Goal: Task Accomplishment & Management: Manage account settings

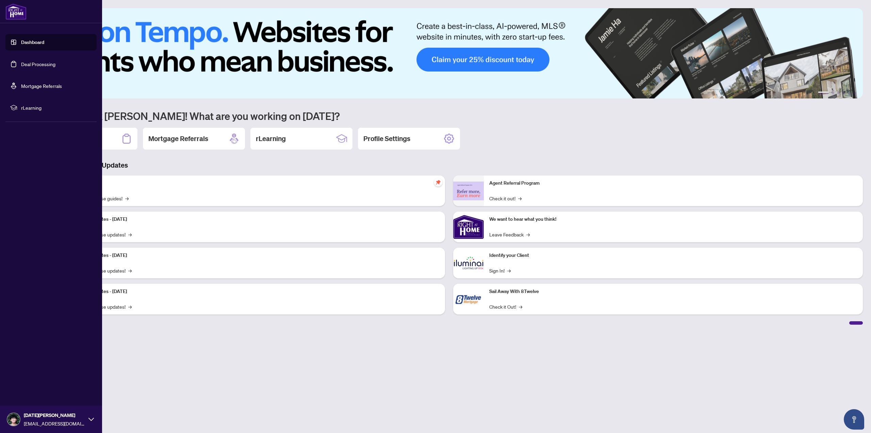
click at [21, 45] on link "Dashboard" at bounding box center [32, 42] width 23 height 6
click at [21, 61] on link "Deal Processing" at bounding box center [38, 64] width 34 height 6
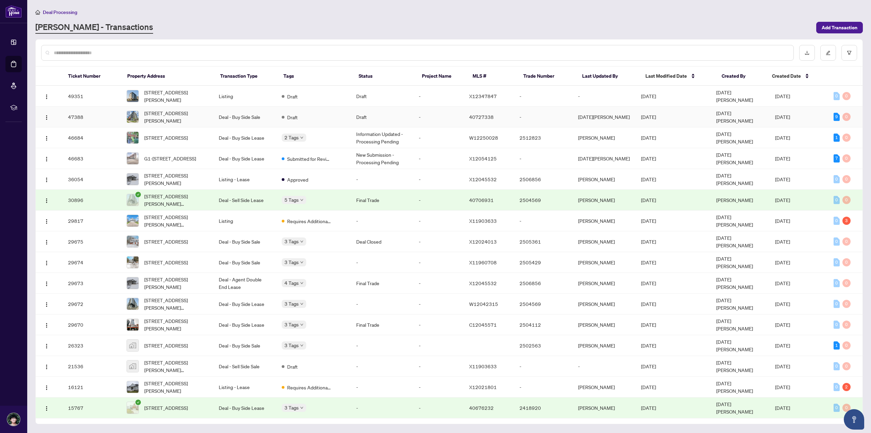
click at [656, 116] on span "[DATE]" at bounding box center [648, 117] width 15 height 6
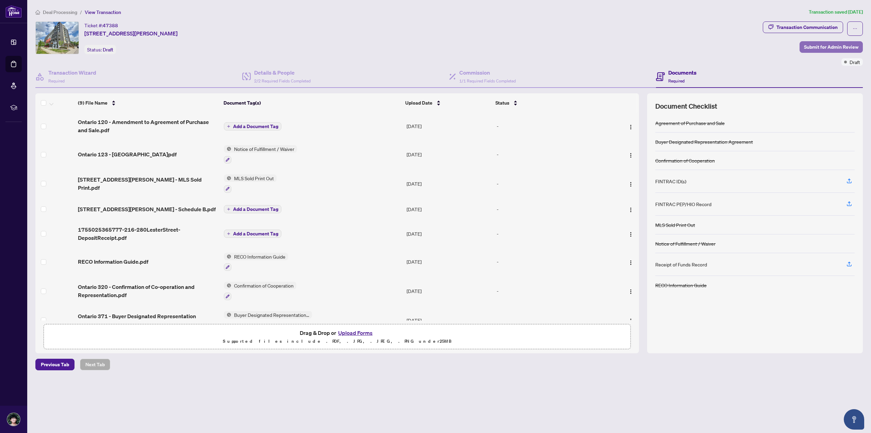
click at [836, 47] on span "Submit for Admin Review" at bounding box center [831, 47] width 54 height 11
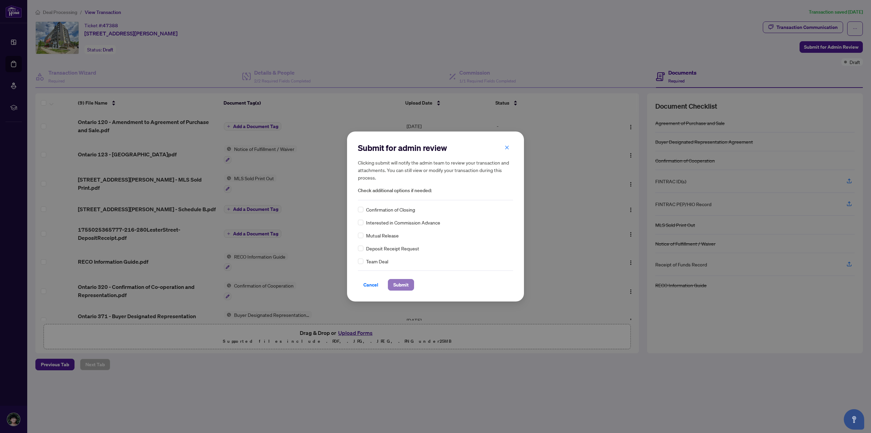
click at [408, 286] on span "Submit" at bounding box center [401, 284] width 15 height 11
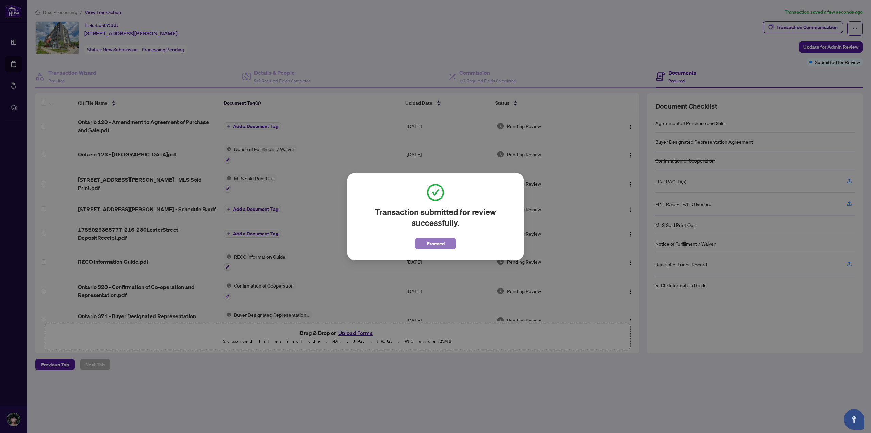
click at [432, 241] on span "Proceed" at bounding box center [436, 243] width 18 height 11
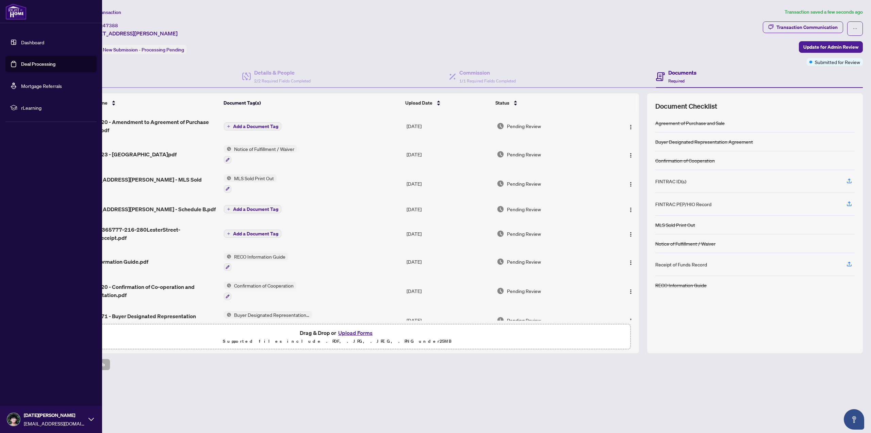
click at [21, 40] on link "Dashboard" at bounding box center [32, 42] width 23 height 6
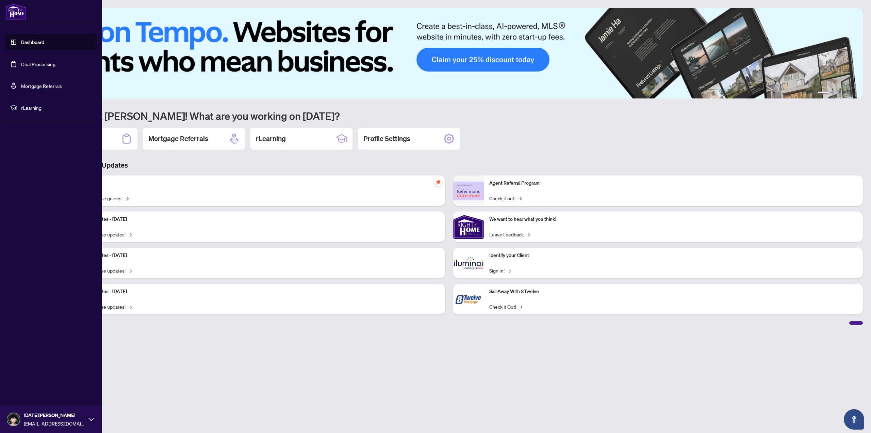
click at [21, 61] on link "Deal Processing" at bounding box center [38, 64] width 34 height 6
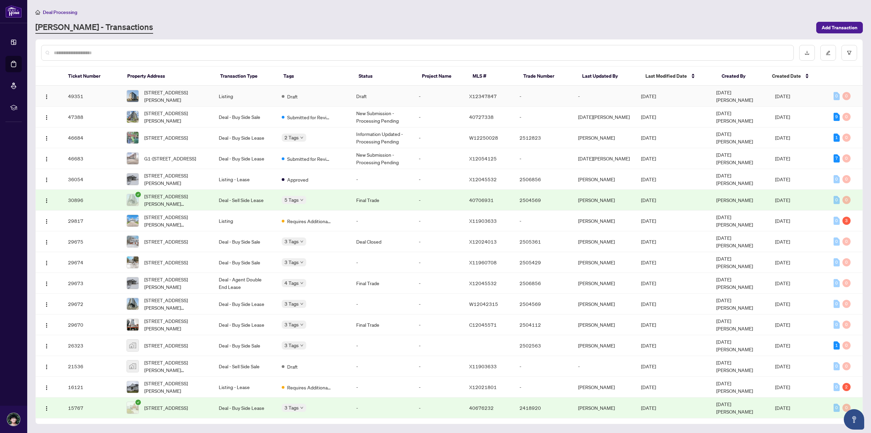
click at [349, 98] on td "Draft" at bounding box center [313, 96] width 75 height 21
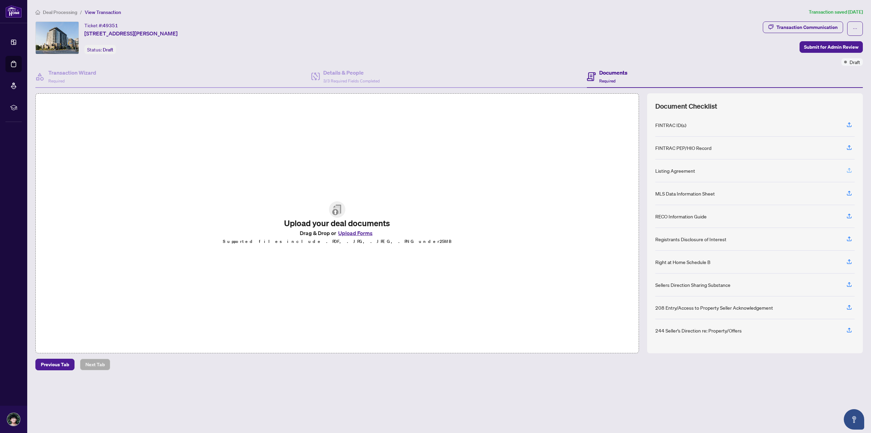
click at [851, 170] on icon "button" at bounding box center [850, 170] width 6 height 6
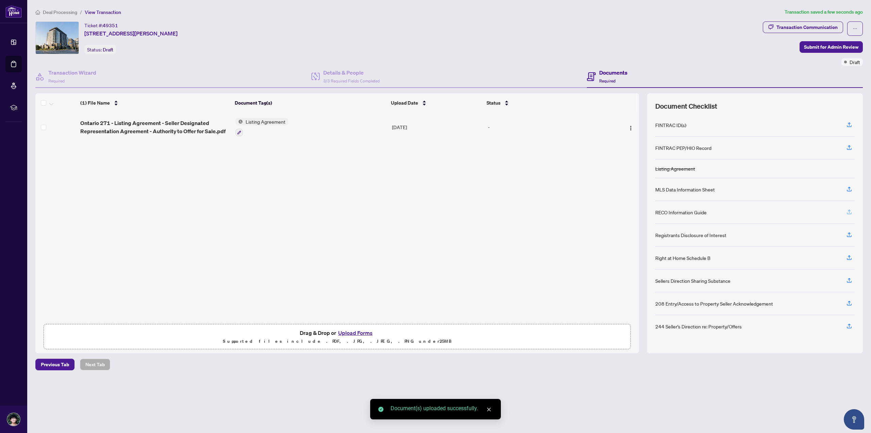
click at [848, 216] on span "button" at bounding box center [850, 212] width 6 height 11
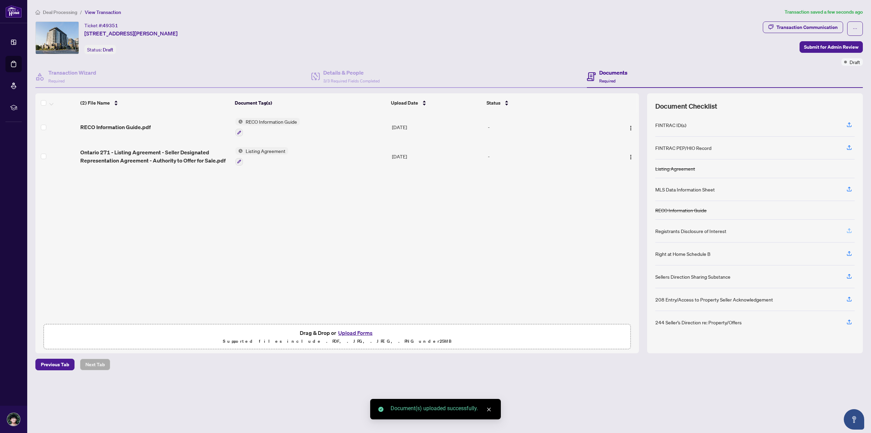
click at [846, 230] on button "button" at bounding box center [849, 231] width 11 height 12
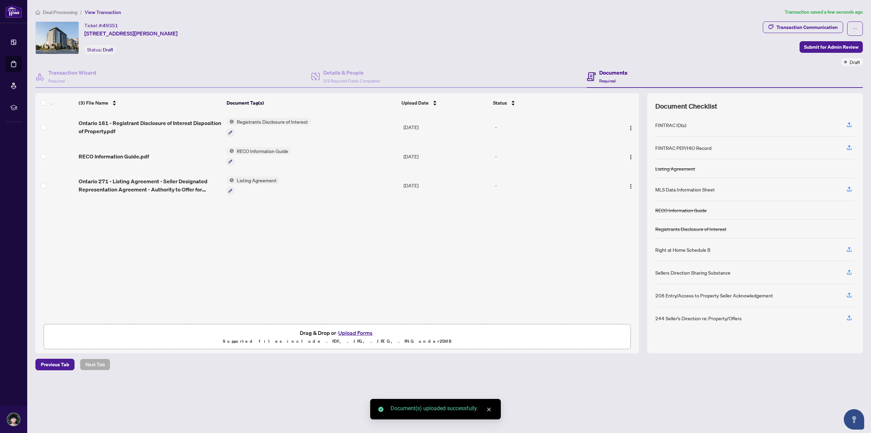
drag, startPoint x: 839, startPoint y: 48, endPoint x: 870, endPoint y: 278, distance: 232.6
click at [858, 283] on div "Ticket #: 49351 [STREET_ADDRESS][PERSON_NAME] Status: Draft Transaction Communi…" at bounding box center [449, 187] width 833 height 332
click at [849, 246] on icon "button" at bounding box center [850, 249] width 6 height 6
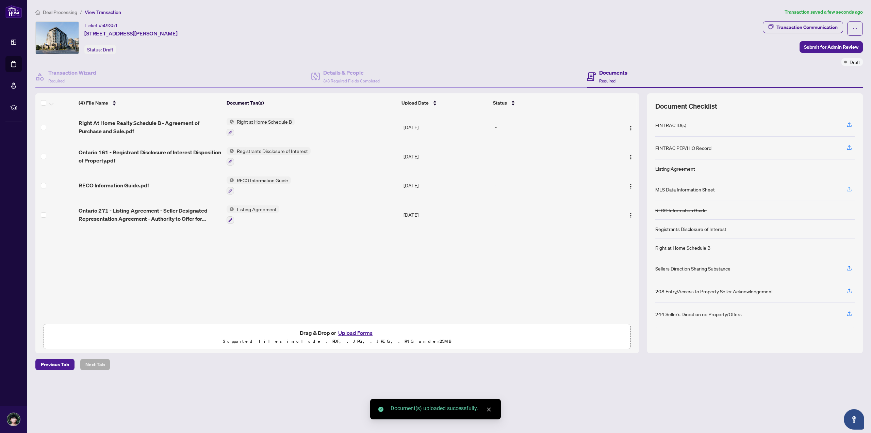
click at [848, 190] on icon "button" at bounding box center [850, 189] width 6 height 6
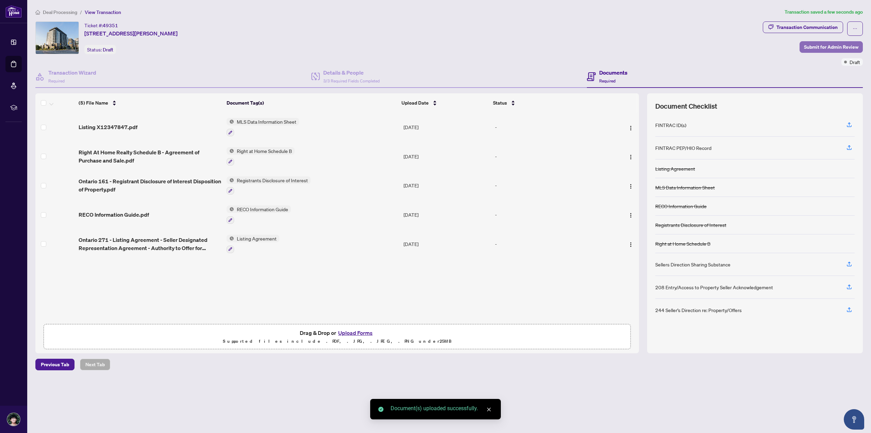
click at [827, 48] on span "Submit for Admin Review" at bounding box center [831, 47] width 54 height 11
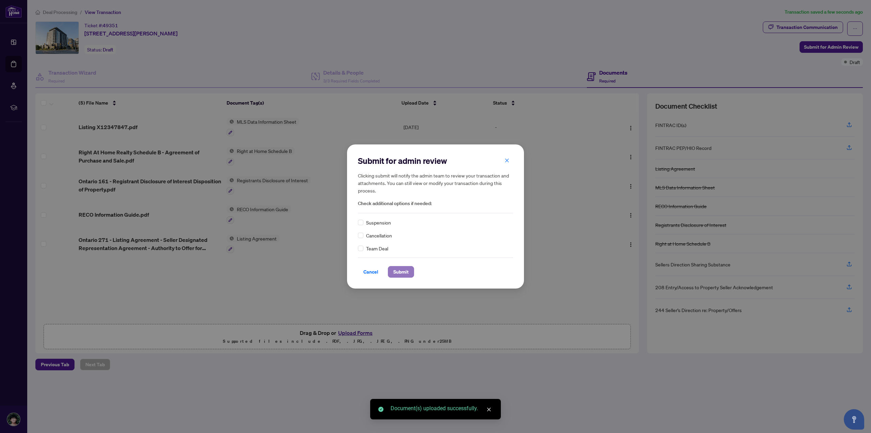
click at [399, 269] on span "Submit" at bounding box center [401, 271] width 15 height 11
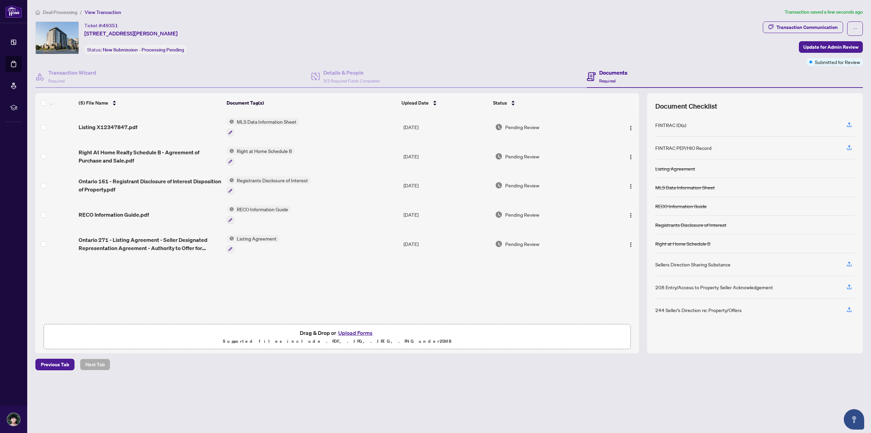
click at [0, 0] on link "Dashboard" at bounding box center [0, 0] width 0 height 0
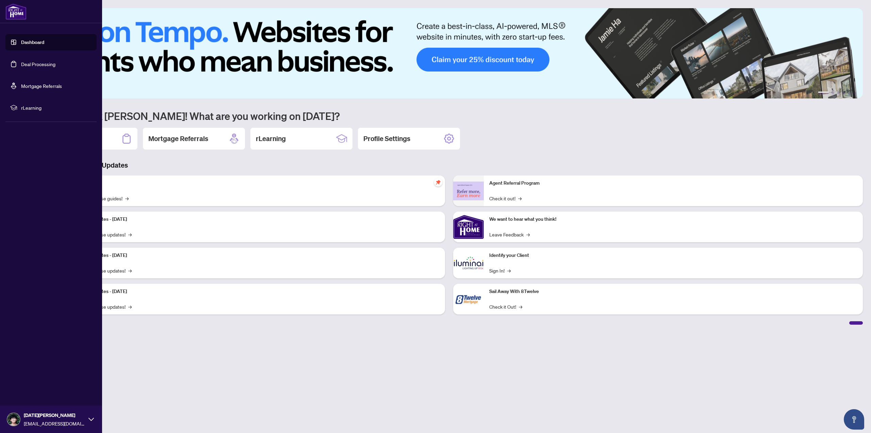
click at [23, 61] on link "Deal Processing" at bounding box center [38, 64] width 34 height 6
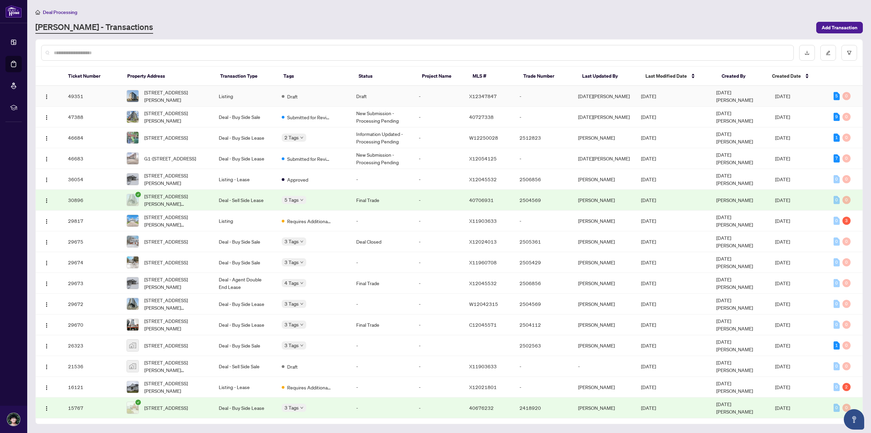
click at [334, 98] on td "Draft" at bounding box center [313, 96] width 75 height 21
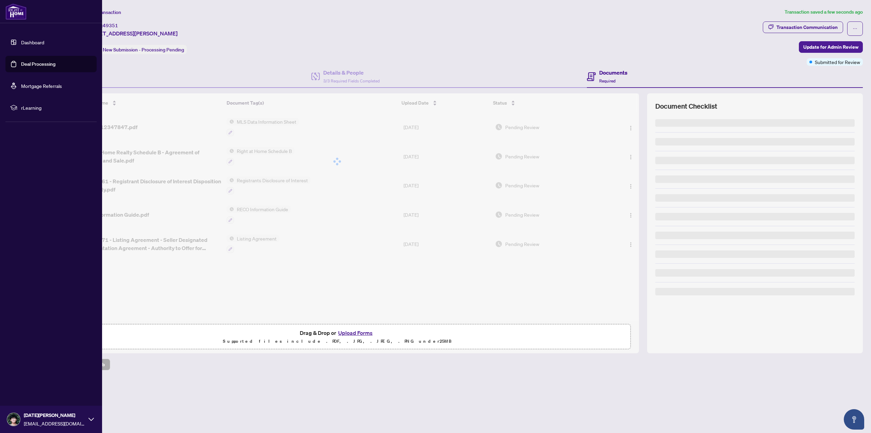
click at [21, 39] on link "Dashboard" at bounding box center [32, 42] width 23 height 6
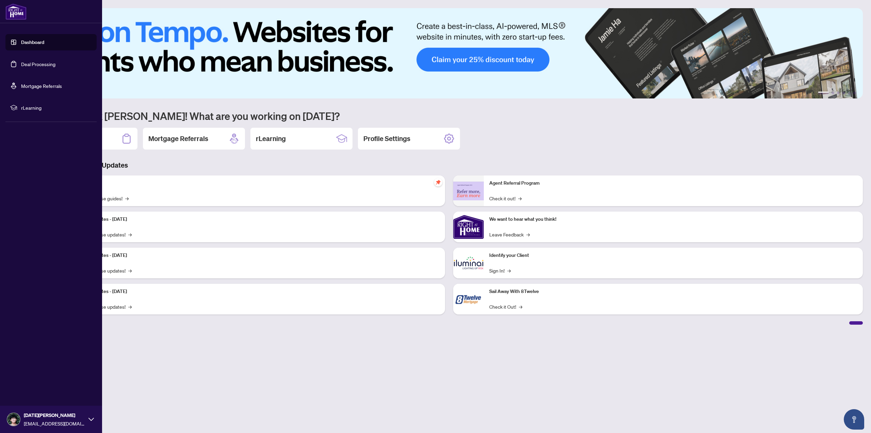
click at [21, 64] on link "Deal Processing" at bounding box center [38, 64] width 34 height 6
